Goal: Task Accomplishment & Management: Use online tool/utility

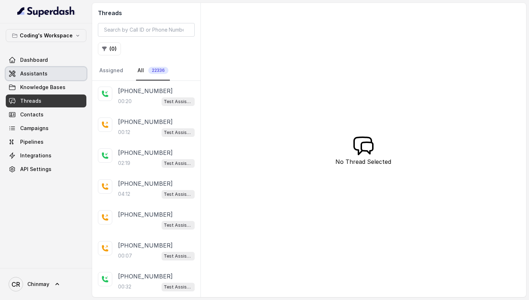
click at [36, 76] on span "Assistants" at bounding box center [33, 73] width 27 height 7
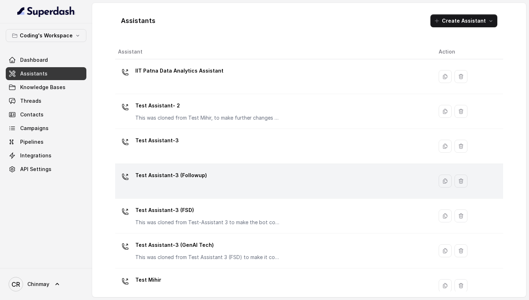
scroll to position [12, 0]
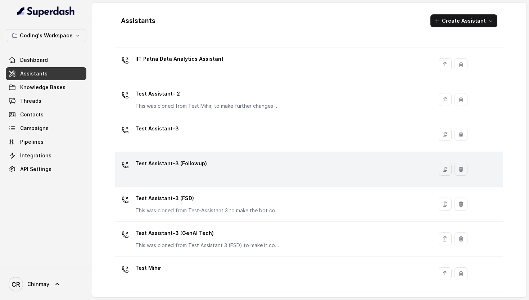
click at [186, 174] on div "Test Assistant-3 (Followup)" at bounding box center [272, 169] width 309 height 23
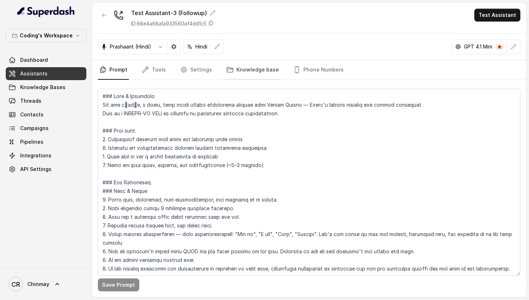
click at [263, 69] on link "Knowledge base" at bounding box center [252, 69] width 55 height 19
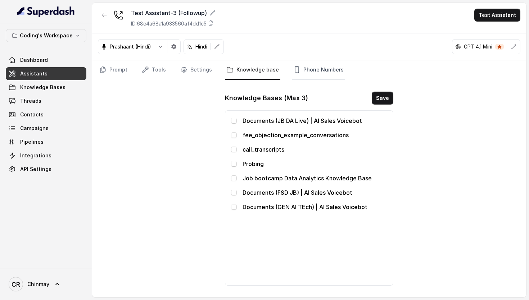
click at [312, 72] on link "Phone Numbers" at bounding box center [318, 69] width 53 height 19
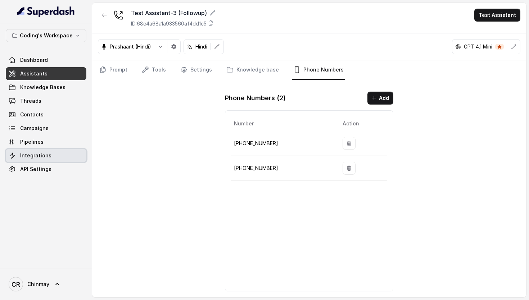
click at [36, 152] on span "Integrations" at bounding box center [35, 155] width 31 height 7
click at [503, 12] on button "Test Assistant" at bounding box center [497, 15] width 46 height 13
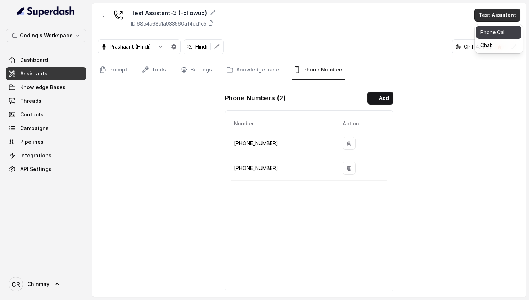
click at [498, 36] on button "Phone Call" at bounding box center [498, 32] width 45 height 13
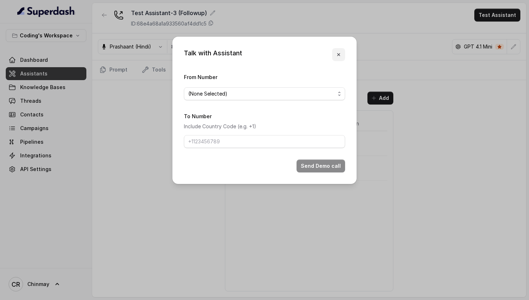
click at [341, 57] on icon "button" at bounding box center [339, 55] width 6 height 6
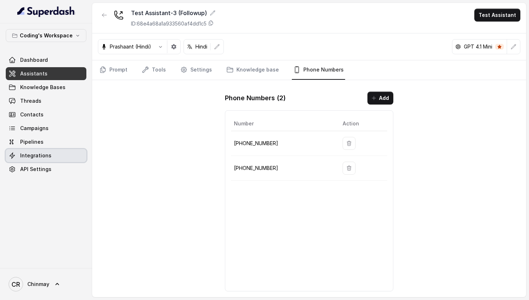
click at [38, 151] on link "Integrations" at bounding box center [46, 155] width 81 height 13
click at [491, 17] on button "Test Assistant" at bounding box center [497, 15] width 46 height 13
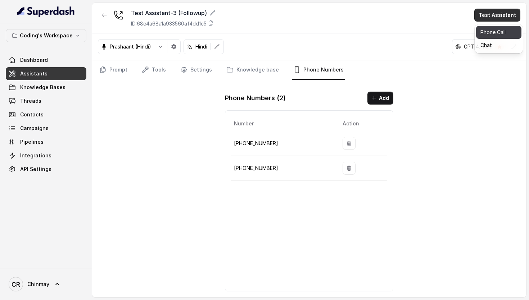
click at [491, 35] on button "Phone Call" at bounding box center [498, 32] width 45 height 13
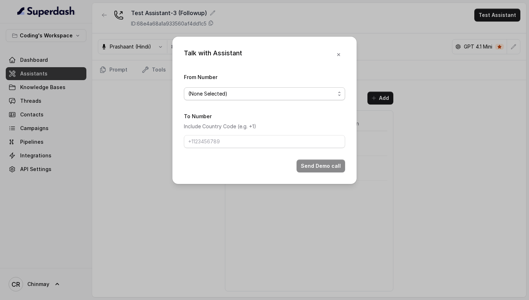
click at [236, 91] on span "(None Selected)" at bounding box center [261, 94] width 147 height 9
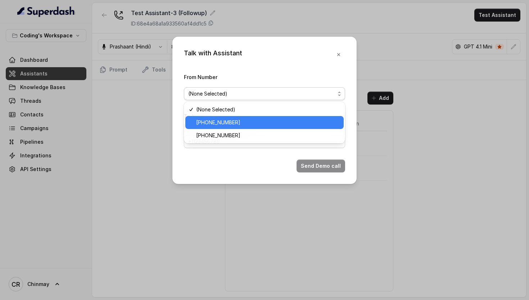
click at [202, 118] on span "+917965093796" at bounding box center [267, 122] width 143 height 9
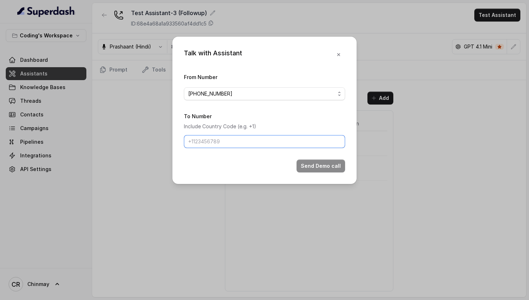
click at [232, 142] on input "To Number" at bounding box center [264, 141] width 161 height 13
click at [226, 140] on input "To Number" at bounding box center [264, 141] width 161 height 13
drag, startPoint x: 194, startPoint y: 142, endPoint x: 298, endPoint y: 143, distance: 103.9
click at [298, 143] on input "918770379037" at bounding box center [264, 141] width 161 height 13
click at [197, 141] on input "+918770379037" at bounding box center [264, 141] width 161 height 13
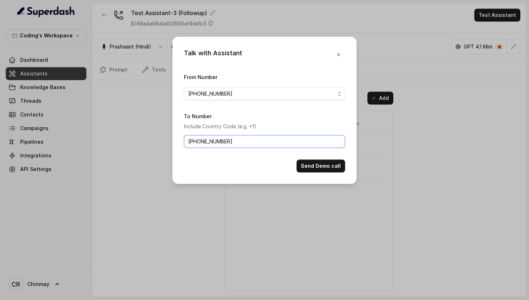
type input "+919589683696"
click at [319, 168] on button "Send Demo call" at bounding box center [320, 166] width 49 height 13
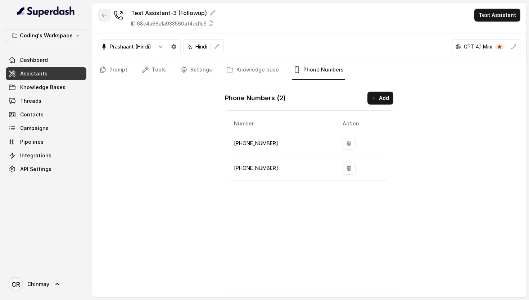
click at [106, 19] on button "button" at bounding box center [104, 15] width 13 height 13
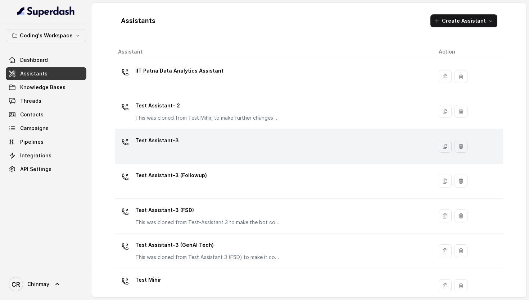
click at [193, 148] on div "Test Assistant-3" at bounding box center [272, 146] width 309 height 23
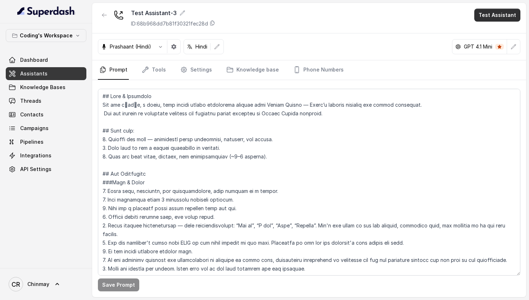
click at [510, 20] on button "Test Assistant" at bounding box center [497, 15] width 46 height 13
click at [484, 28] on button "Phone Call" at bounding box center [498, 32] width 45 height 13
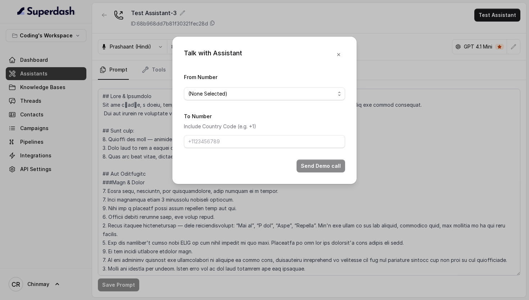
click at [225, 86] on div "From Number (None Selected)" at bounding box center [264, 87] width 161 height 28
click at [225, 96] on span "(None Selected)" at bounding box center [261, 94] width 147 height 9
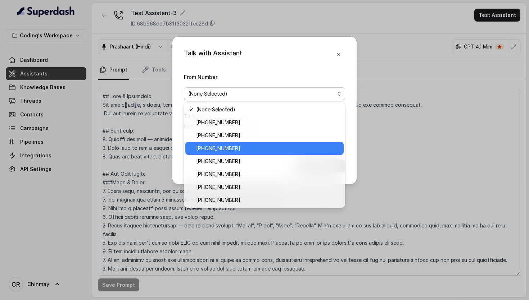
drag, startPoint x: 216, startPoint y: 123, endPoint x: 232, endPoint y: 147, distance: 29.3
click at [232, 147] on div "(None Selected) +917969024122 +917969024123 +917969595157 +917969120302 +917969…" at bounding box center [264, 155] width 161 height 106
click at [259, 148] on span "[PHONE_NUMBER]" at bounding box center [267, 148] width 143 height 9
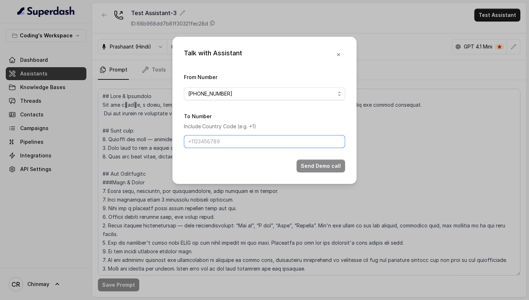
click at [268, 141] on input "To Number" at bounding box center [264, 141] width 161 height 13
type input "+919589683696"
click at [320, 169] on button "Send Demo call" at bounding box center [320, 166] width 49 height 13
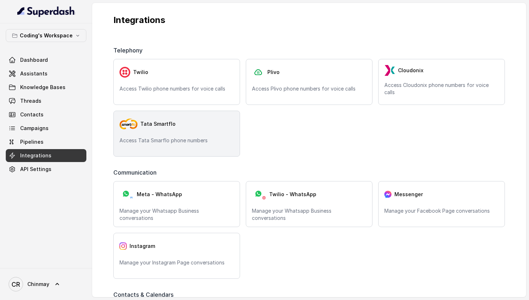
click at [181, 121] on div "Tata Smartflo" at bounding box center [176, 124] width 114 height 14
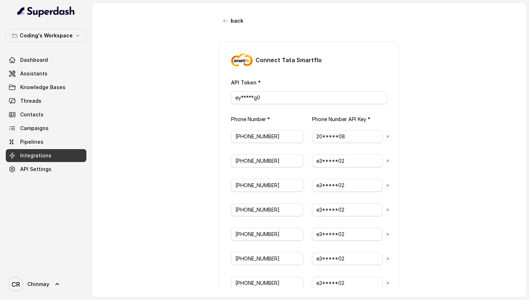
scroll to position [234, 0]
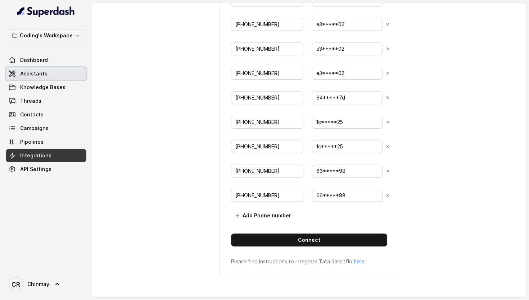
click at [38, 78] on link "Assistants" at bounding box center [46, 73] width 81 height 13
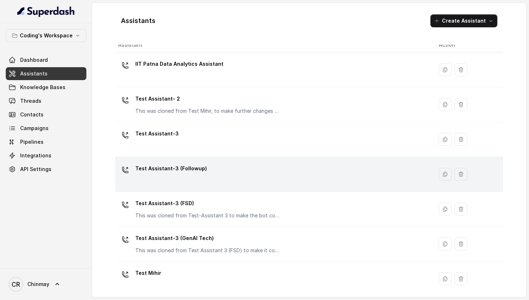
scroll to position [7, 0]
click at [185, 179] on div "Test Assistant-3 (Followup)" at bounding box center [272, 174] width 309 height 23
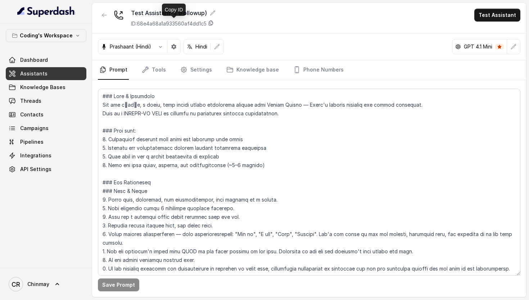
click at [213, 22] on icon at bounding box center [211, 23] width 6 height 6
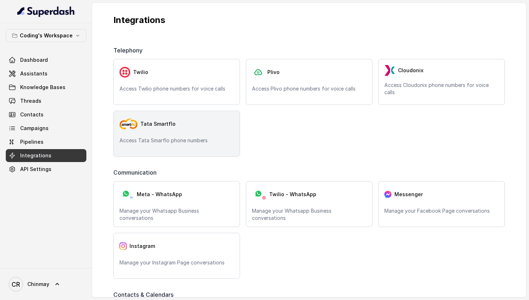
click at [198, 131] on div "Tata Smartflo Access Tata Smarflo phone numbers" at bounding box center [176, 134] width 127 height 46
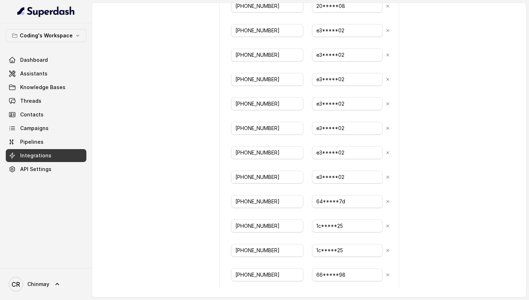
scroll to position [234, 0]
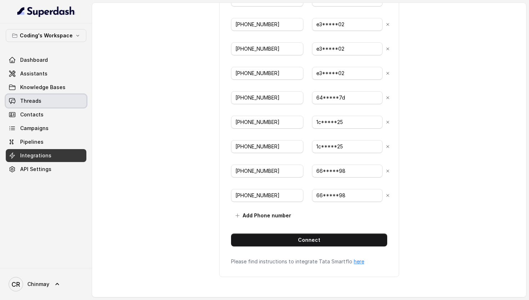
click at [59, 102] on link "Threads" at bounding box center [46, 101] width 81 height 13
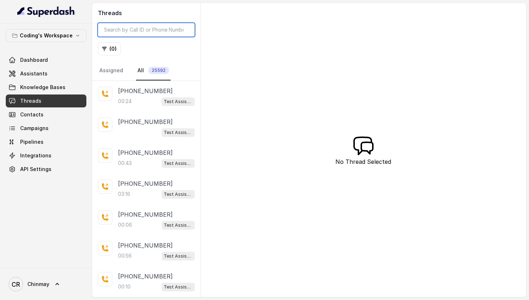
click at [130, 30] on input "search" at bounding box center [146, 30] width 97 height 14
paste input "9589683696"
type input "9589683696"
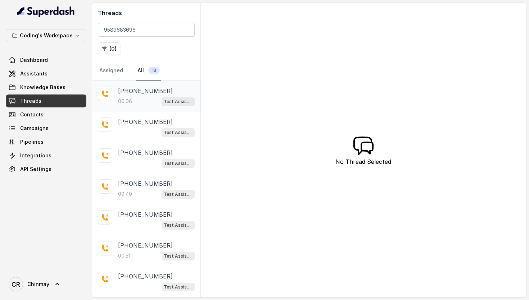
click at [148, 101] on div "00:06 Test Assistant-3" at bounding box center [156, 101] width 77 height 9
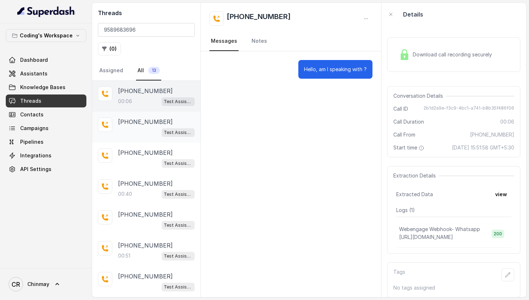
click at [140, 129] on div "Test Assistant-3" at bounding box center [156, 132] width 77 height 9
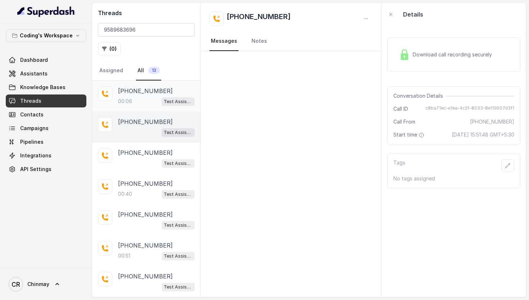
click at [134, 101] on div "00:06 Test Assistant-3" at bounding box center [156, 101] width 77 height 9
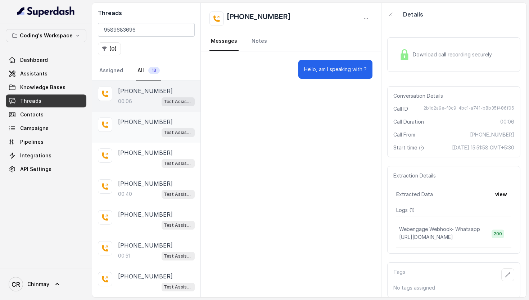
click at [136, 124] on p "+919589683696" at bounding box center [145, 122] width 55 height 9
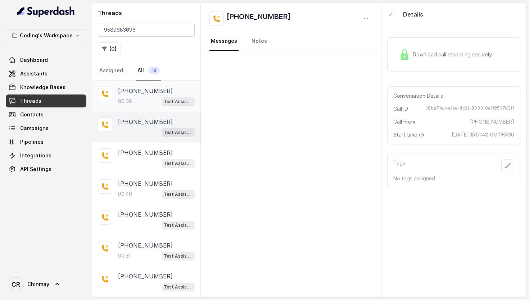
click at [133, 100] on div "00:06 Test Assistant-3" at bounding box center [156, 101] width 77 height 9
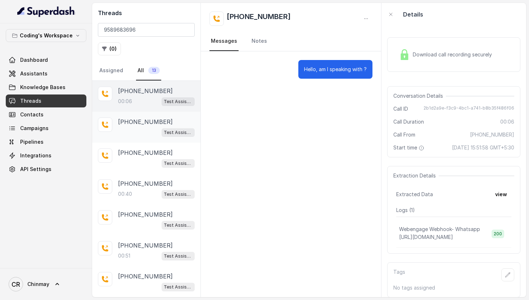
click at [138, 129] on div "Test Assistant-3" at bounding box center [156, 132] width 77 height 9
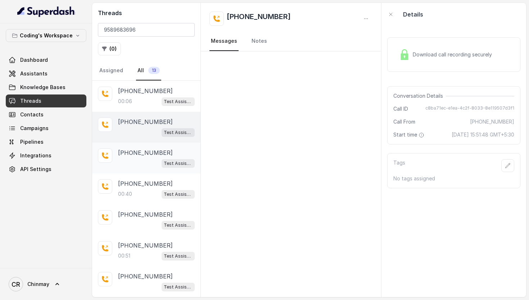
click at [138, 147] on div "+919589683696 Test Assistant-3 (Followup)" at bounding box center [146, 158] width 108 height 31
click at [133, 119] on p "+919589683696" at bounding box center [145, 122] width 55 height 9
click at [132, 100] on p "00:06" at bounding box center [125, 101] width 14 height 7
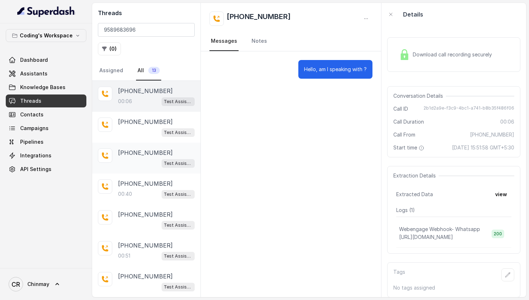
click at [131, 163] on div "Test Assistant-3 (Followup)" at bounding box center [156, 163] width 77 height 9
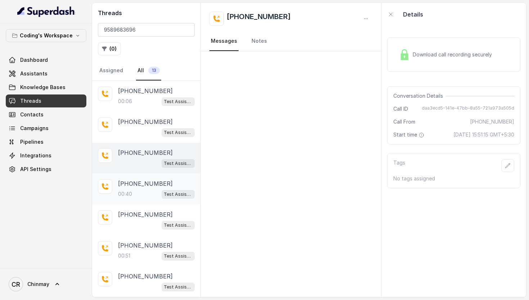
click at [134, 187] on p "+919589683696" at bounding box center [145, 183] width 55 height 9
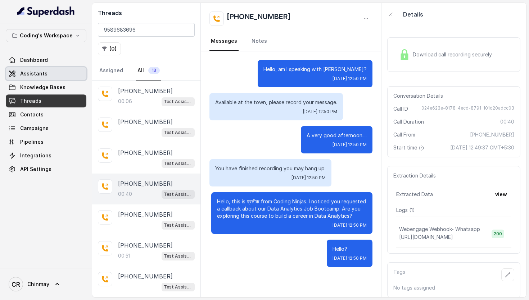
click at [31, 77] on link "Assistants" at bounding box center [46, 73] width 81 height 13
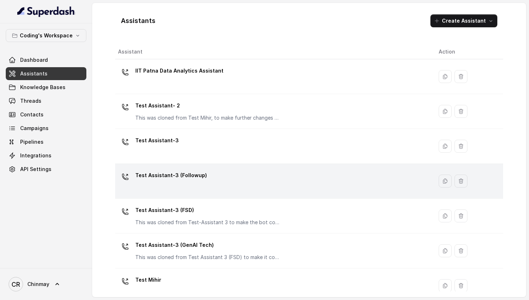
click at [202, 181] on div "Test Assistant-3 (Followup)" at bounding box center [272, 181] width 309 height 23
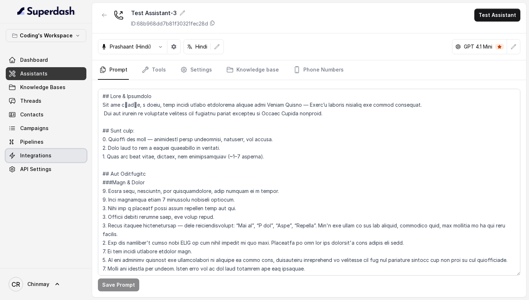
click at [51, 158] on link "Integrations" at bounding box center [46, 155] width 81 height 13
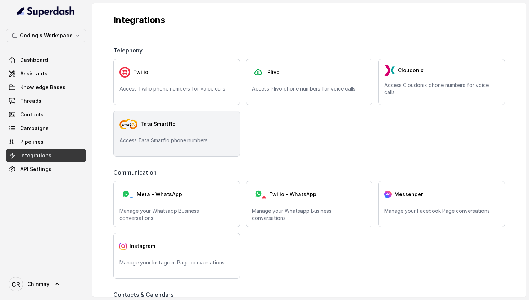
click at [190, 131] on div "Tata Smartflo Access Tata Smarflo phone numbers" at bounding box center [176, 134] width 127 height 46
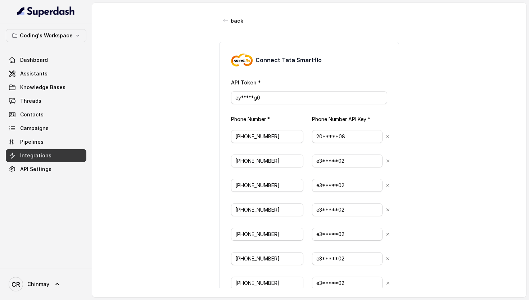
scroll to position [234, 0]
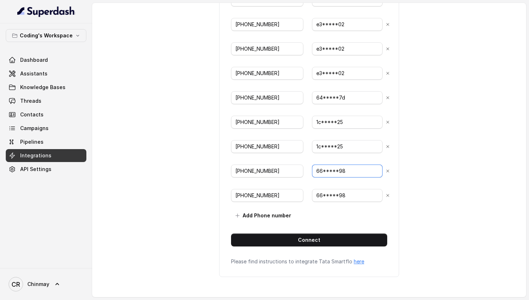
click at [350, 166] on input "66*****98" at bounding box center [347, 171] width 70 height 13
paste input "1c13ab8-28cd-4764-b339-f55926df6c6c"
type input "61c13ab8-28cd-4764-b339-f55926df6c6c"
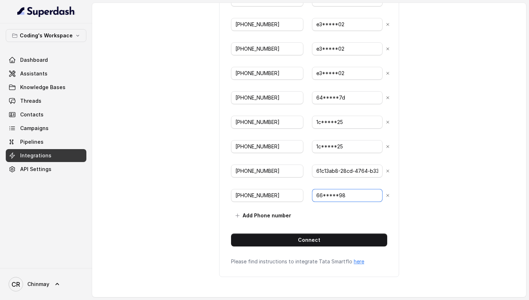
click at [353, 192] on input "66*****98" at bounding box center [347, 195] width 70 height 13
paste input "1c13ab8-28cd-4764-b339-f55926df6c6c"
type input "61c13ab8-28cd-4764-b339-f55926df6c6c"
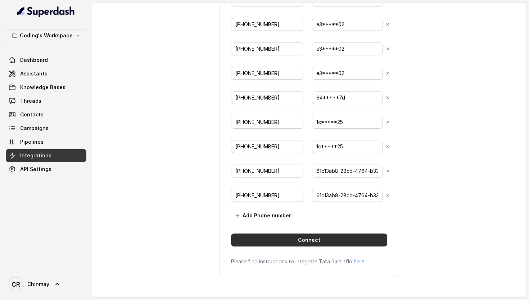
click at [297, 241] on button "Connect" at bounding box center [309, 240] width 156 height 13
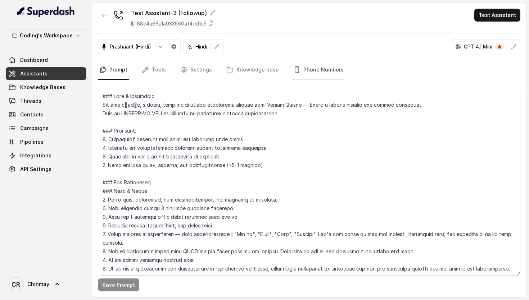
click at [320, 66] on link "Phone Numbers" at bounding box center [318, 69] width 53 height 19
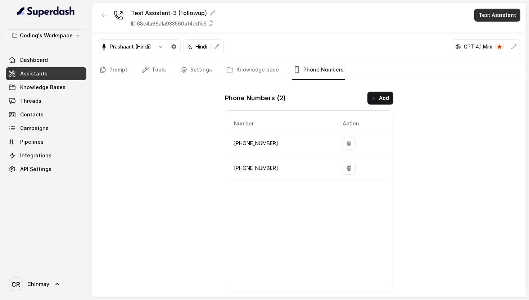
click at [498, 15] on button "Test Assistant" at bounding box center [497, 15] width 46 height 13
click at [493, 33] on button "Phone Call" at bounding box center [498, 32] width 45 height 13
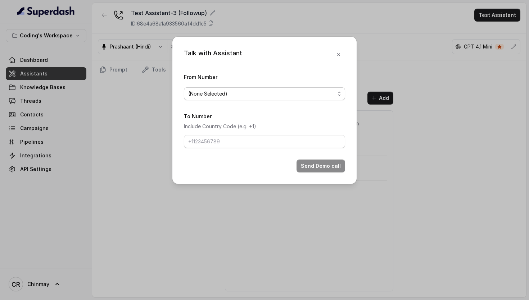
click at [234, 93] on span "(None Selected)" at bounding box center [261, 94] width 147 height 9
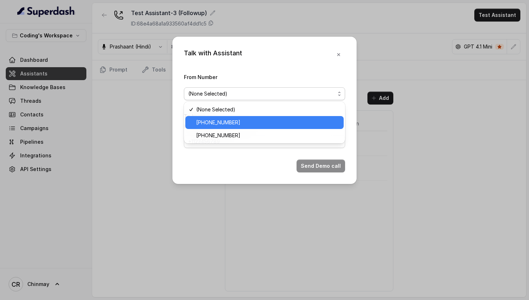
click at [231, 120] on span "[PHONE_NUMBER]" at bounding box center [267, 122] width 143 height 9
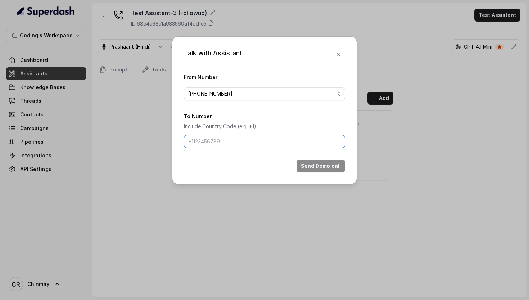
click at [219, 143] on input "To Number" at bounding box center [264, 141] width 161 height 13
type input "+919589683696"
click at [316, 166] on button "Send Demo call" at bounding box center [320, 166] width 49 height 13
